Goal: Information Seeking & Learning: Find specific fact

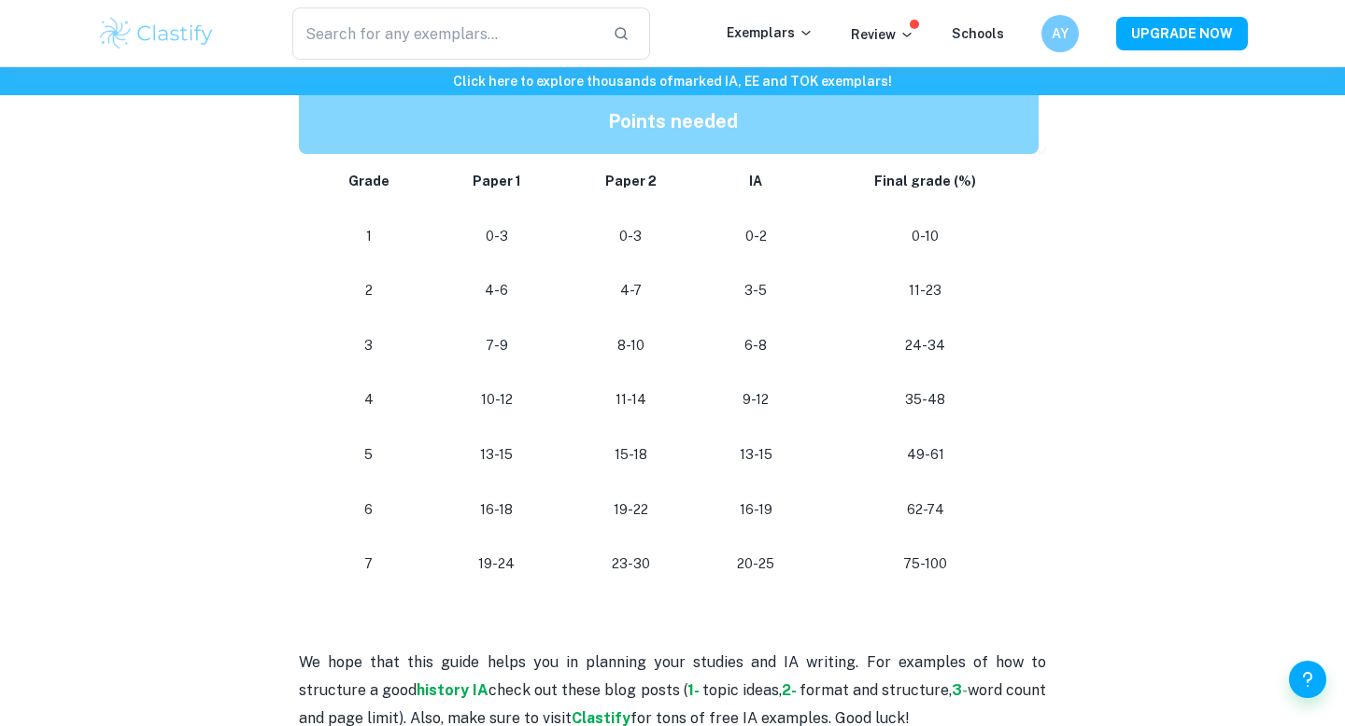
scroll to position [1709, 0]
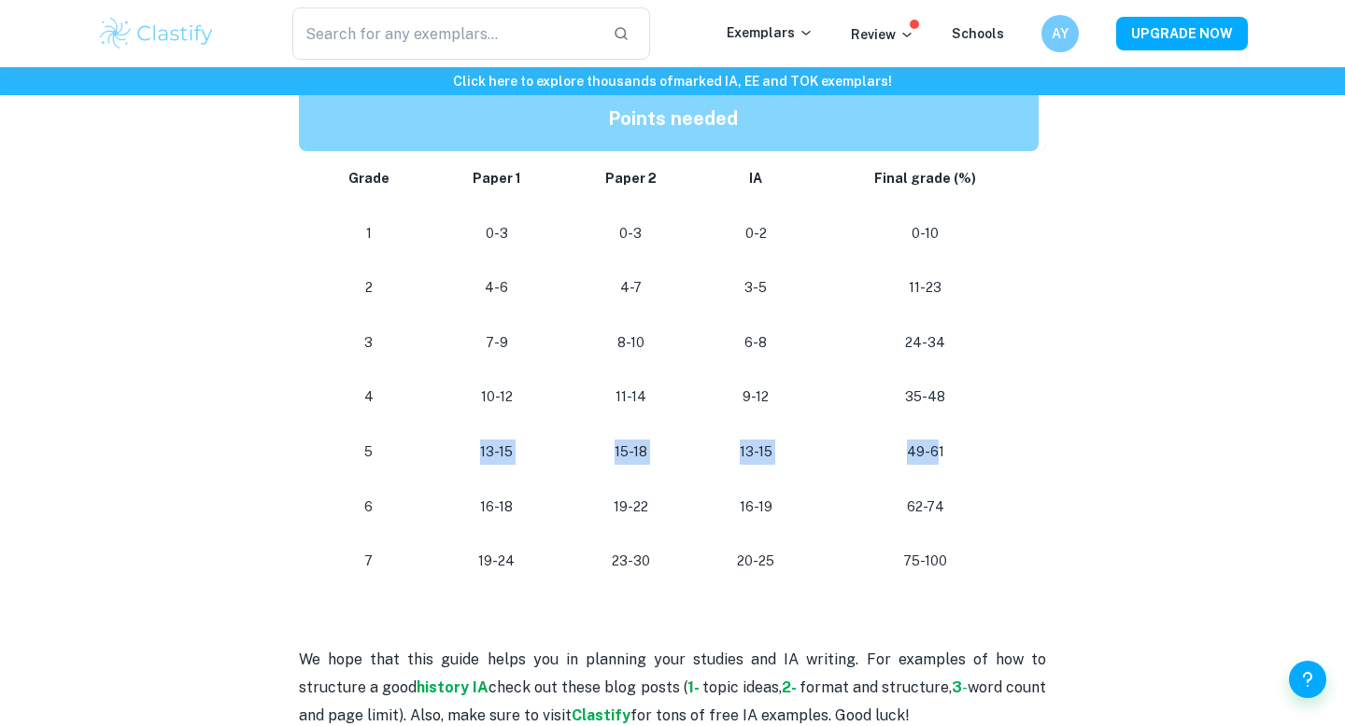
drag, startPoint x: 460, startPoint y: 445, endPoint x: 936, endPoint y: 458, distance: 475.4
click at [936, 458] on tr "[PHONE_NUMBER] [PHONE_NUMBER]" at bounding box center [672, 452] width 747 height 55
click at [958, 462] on p "49-61" at bounding box center [925, 452] width 196 height 25
drag, startPoint x: 972, startPoint y: 457, endPoint x: 848, endPoint y: 446, distance: 124.6
click at [851, 447] on p "49-61" at bounding box center [925, 452] width 196 height 25
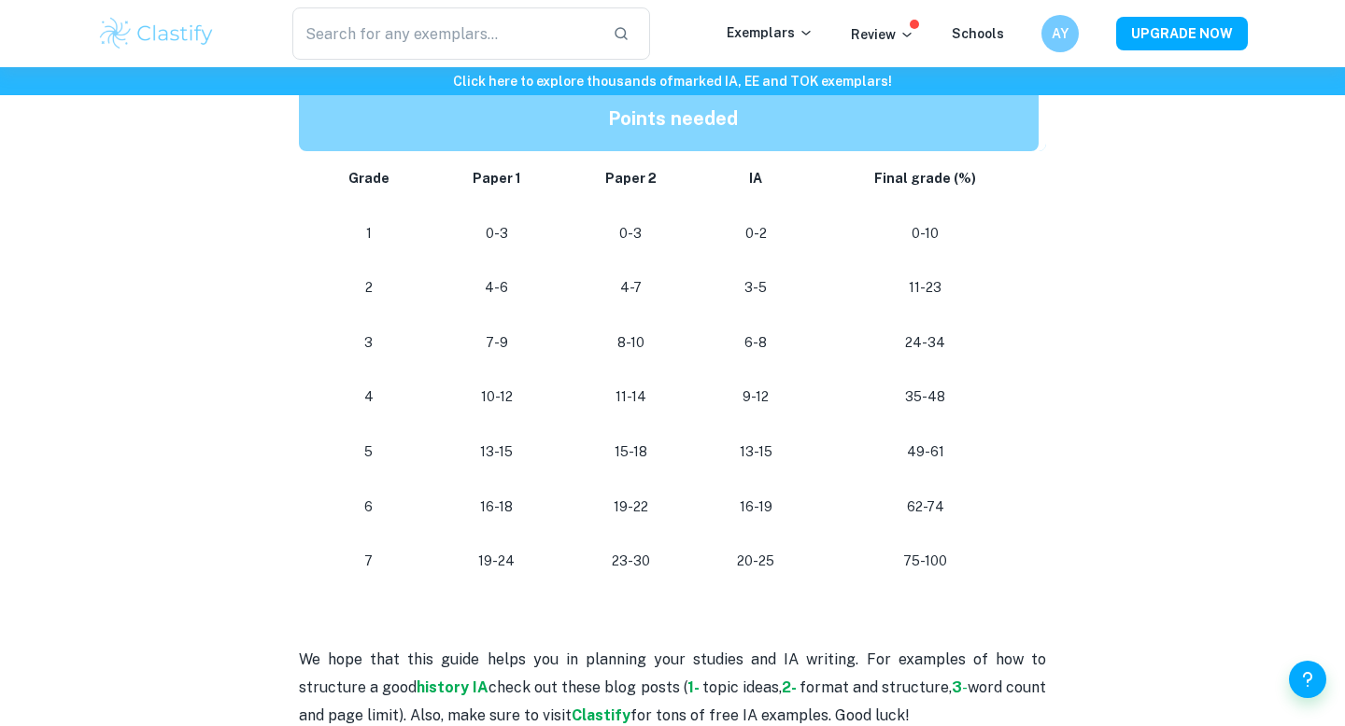
click at [915, 480] on td "62-74" at bounding box center [928, 507] width 233 height 55
drag, startPoint x: 911, startPoint y: 513, endPoint x: 967, endPoint y: 509, distance: 56.1
click at [971, 509] on p "62-74" at bounding box center [925, 507] width 196 height 25
click at [966, 509] on p "62-74" at bounding box center [925, 507] width 196 height 25
drag, startPoint x: 945, startPoint y: 444, endPoint x: 887, endPoint y: 445, distance: 57.9
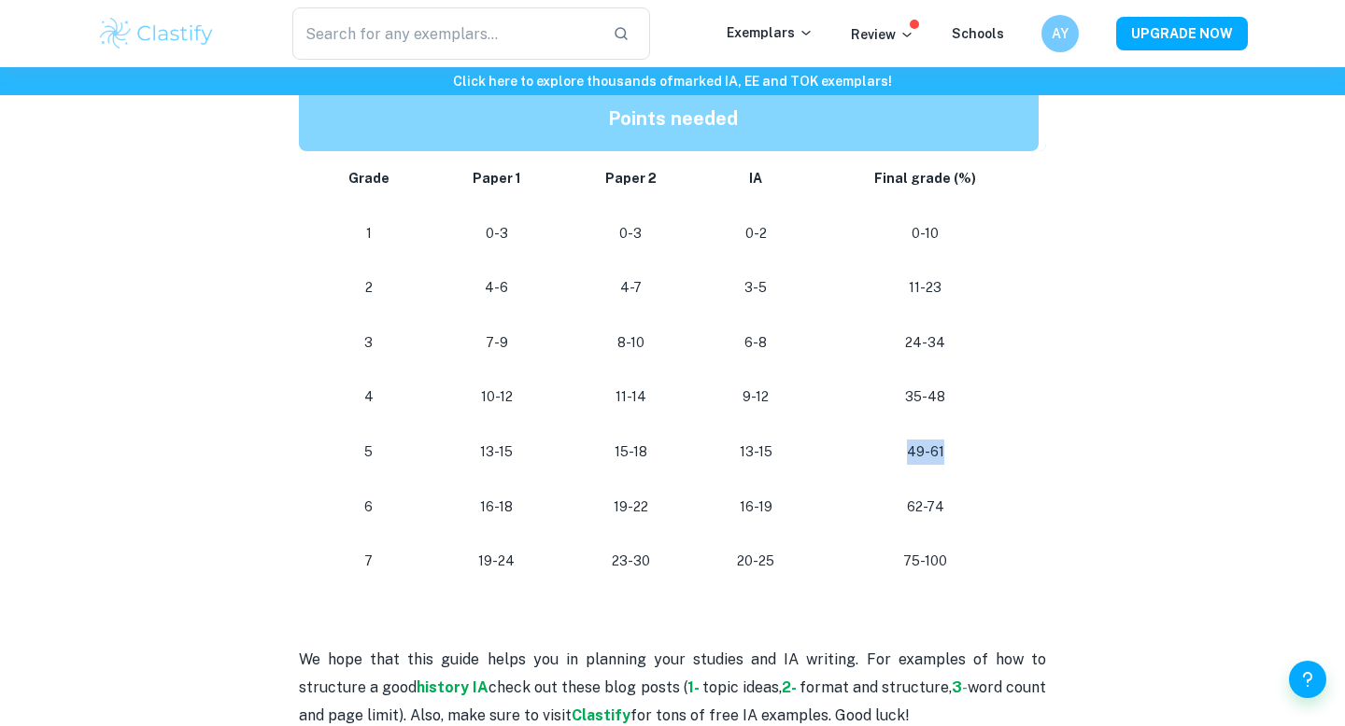
click at [888, 445] on p "49-61" at bounding box center [925, 452] width 196 height 25
click at [910, 446] on p "49-61" at bounding box center [925, 452] width 196 height 25
drag, startPoint x: 936, startPoint y: 446, endPoint x: 986, endPoint y: 447, distance: 50.4
click at [986, 447] on p "49-61" at bounding box center [925, 452] width 196 height 25
drag, startPoint x: 1004, startPoint y: 434, endPoint x: 1045, endPoint y: 458, distance: 47.7
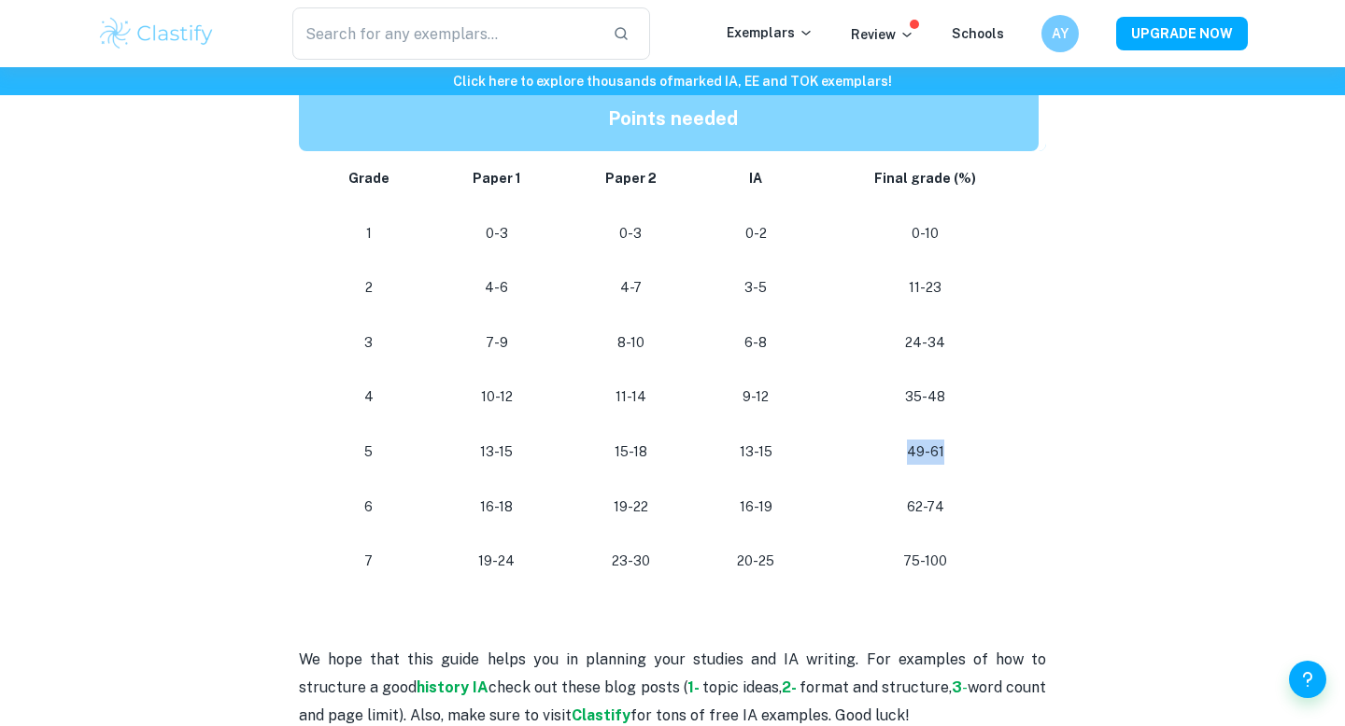
click at [1045, 458] on td "49-61" at bounding box center [928, 452] width 233 height 55
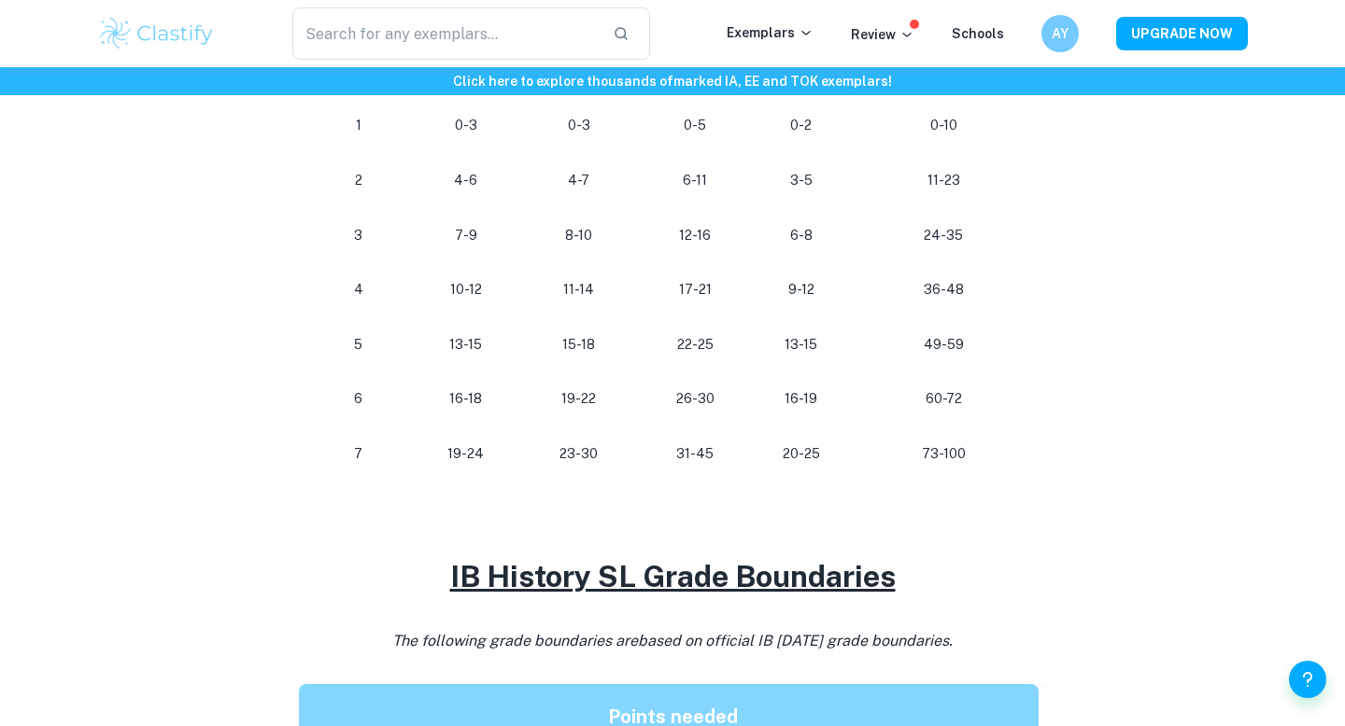
scroll to position [1109, 0]
